Goal: Task Accomplishment & Management: Use online tool/utility

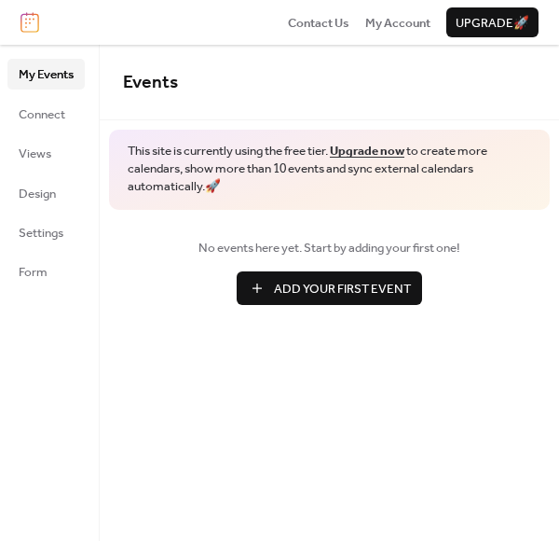
click at [282, 290] on span "Add Your First Event" at bounding box center [342, 289] width 137 height 19
